Goal: Find specific page/section: Find specific page/section

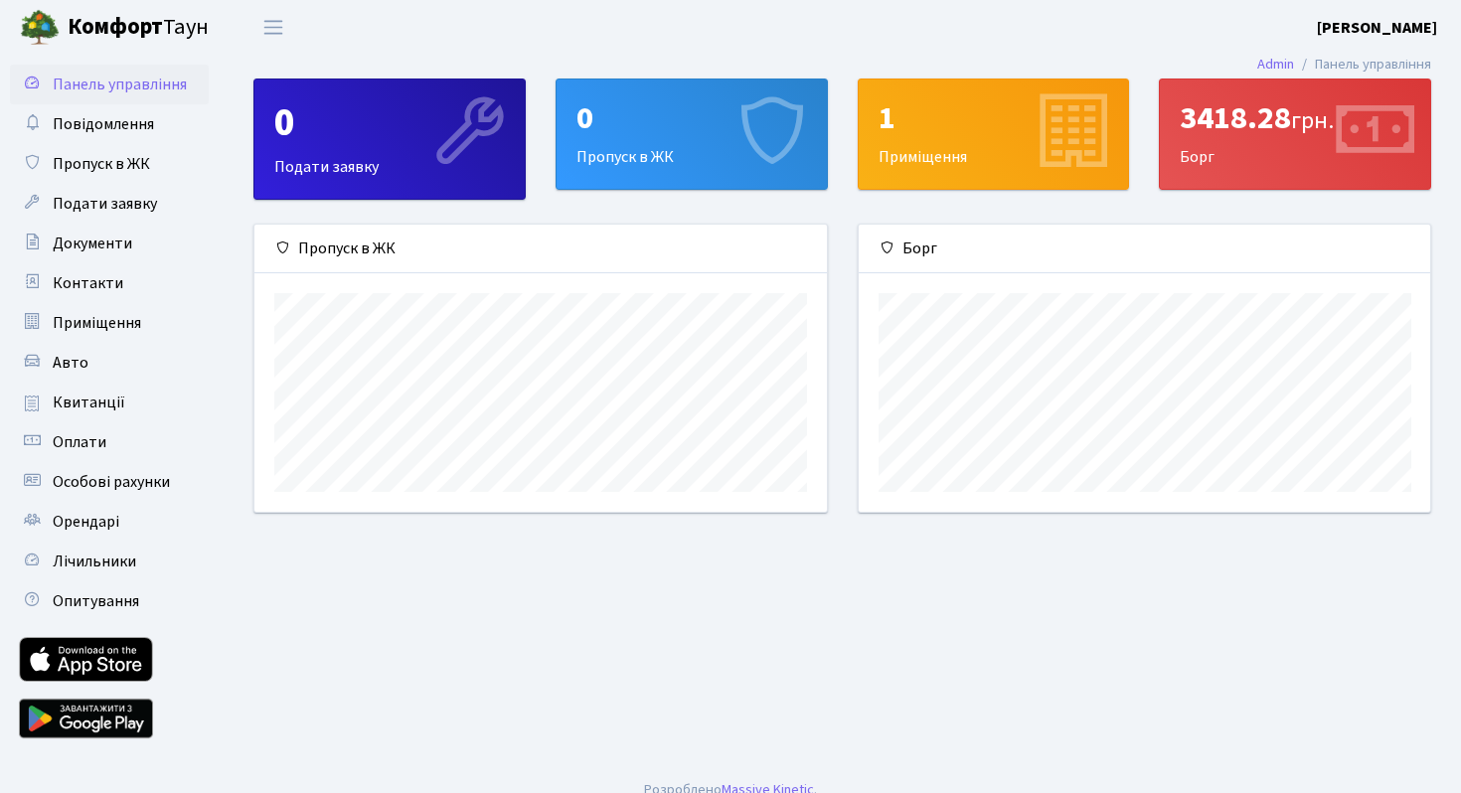
scroll to position [287, 572]
click at [1201, 118] on div "3418.28 грн." at bounding box center [1295, 118] width 231 height 38
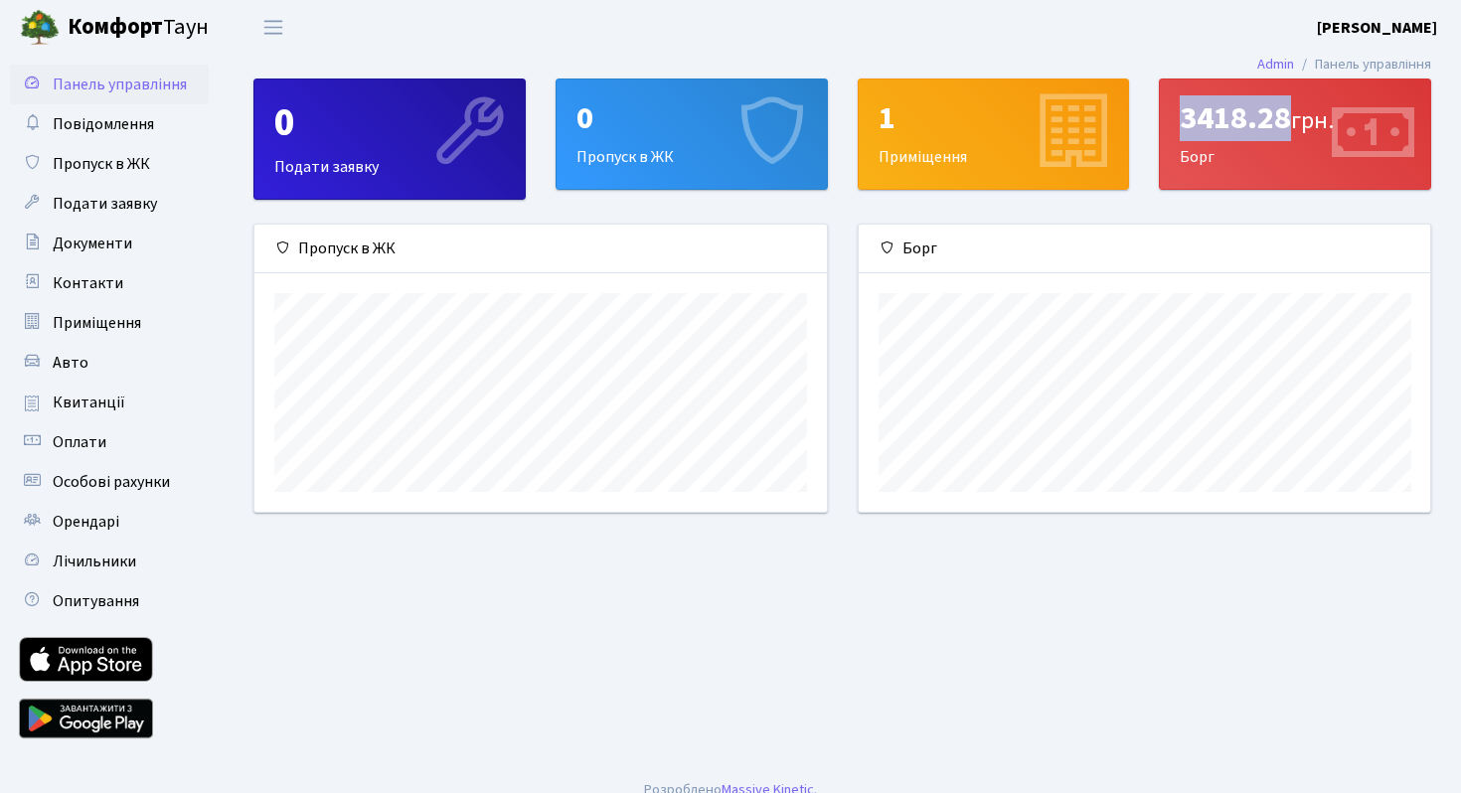
click at [1201, 118] on div "3418.28 грн." at bounding box center [1295, 118] width 231 height 38
click at [1197, 126] on div "3418.28 грн." at bounding box center [1295, 118] width 231 height 38
click at [1197, 125] on div "3418.28 грн." at bounding box center [1295, 118] width 231 height 38
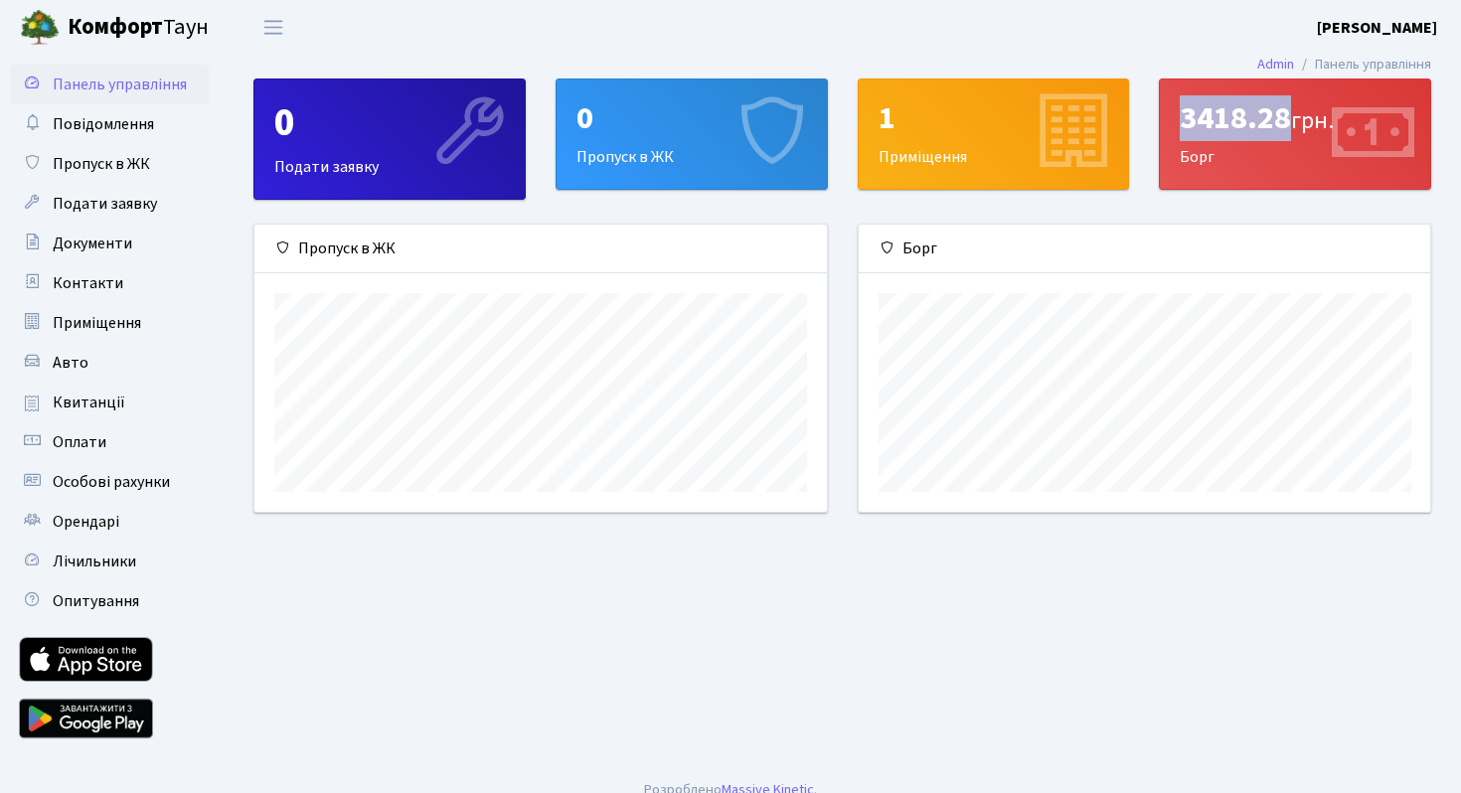
click at [1197, 125] on div "3418.28 грн." at bounding box center [1295, 118] width 231 height 38
